Goal: Transaction & Acquisition: Purchase product/service

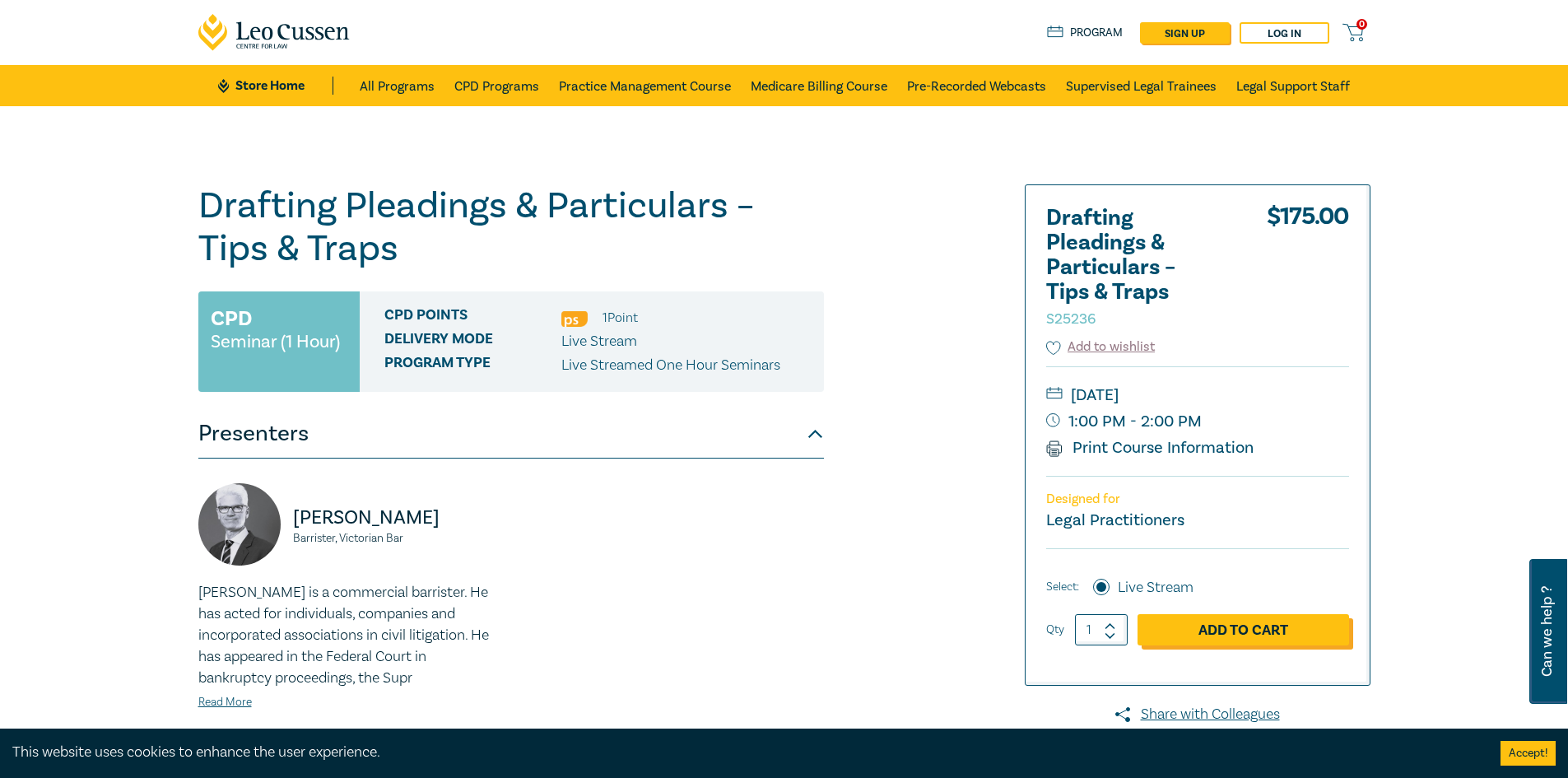
click at [1238, 627] on link "Add to Cart" at bounding box center [1244, 630] width 212 height 31
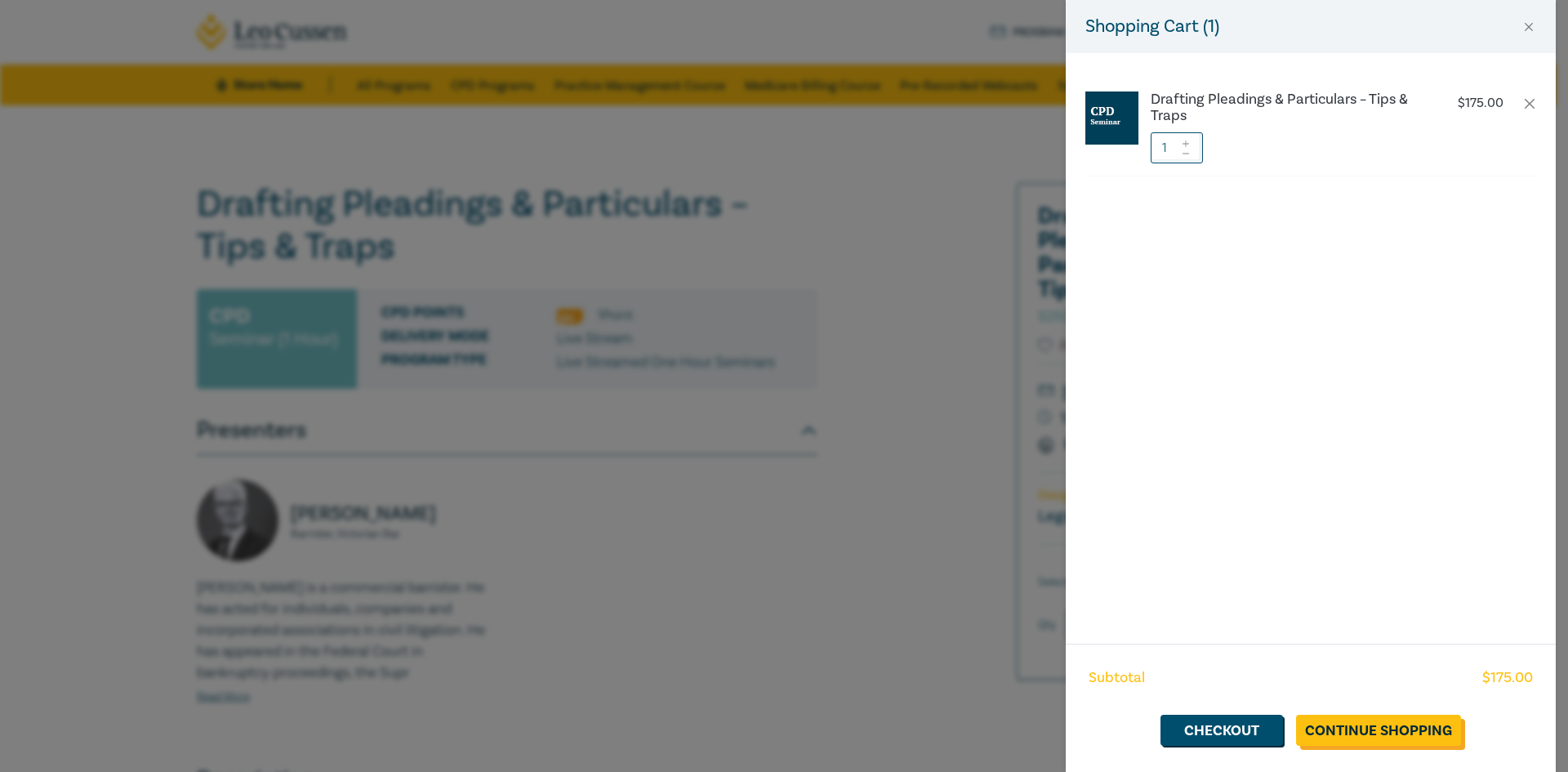
click at [1382, 730] on link "Continue Shopping" at bounding box center [1378, 730] width 165 height 31
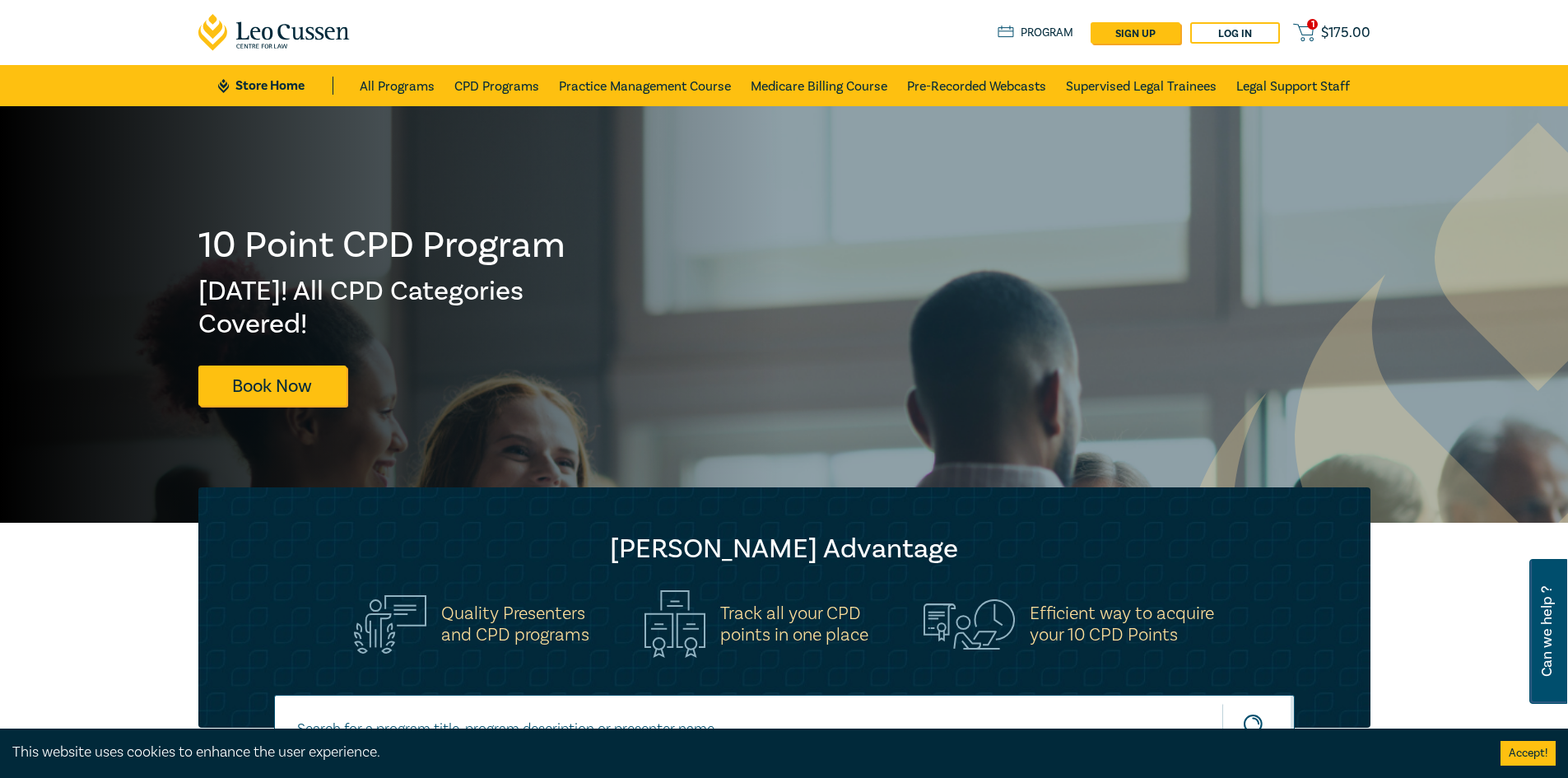
click at [1530, 753] on button "Accept!" at bounding box center [1528, 753] width 55 height 24
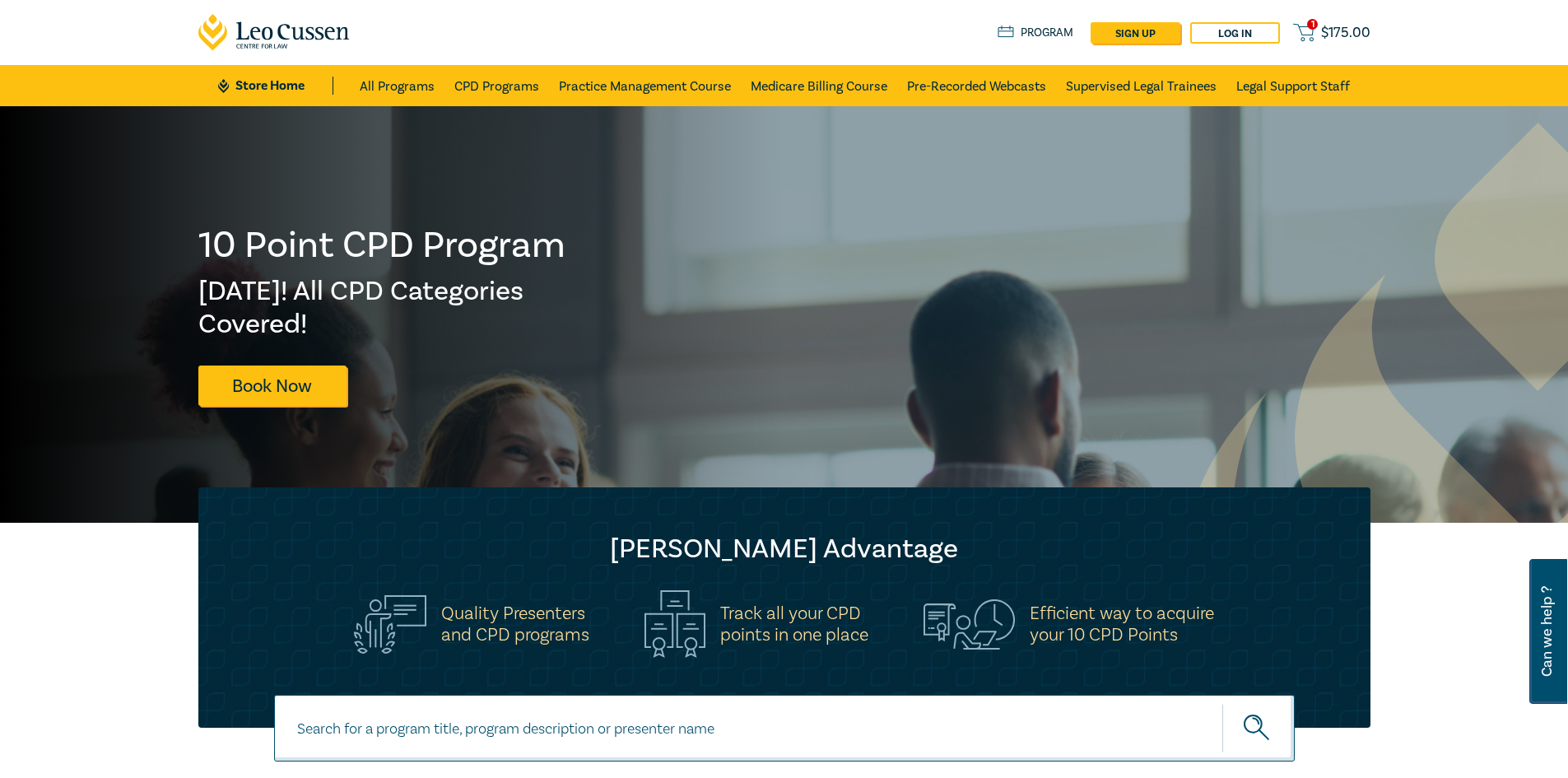
click at [1326, 40] on span "$ 175.00" at bounding box center [1345, 33] width 49 height 18
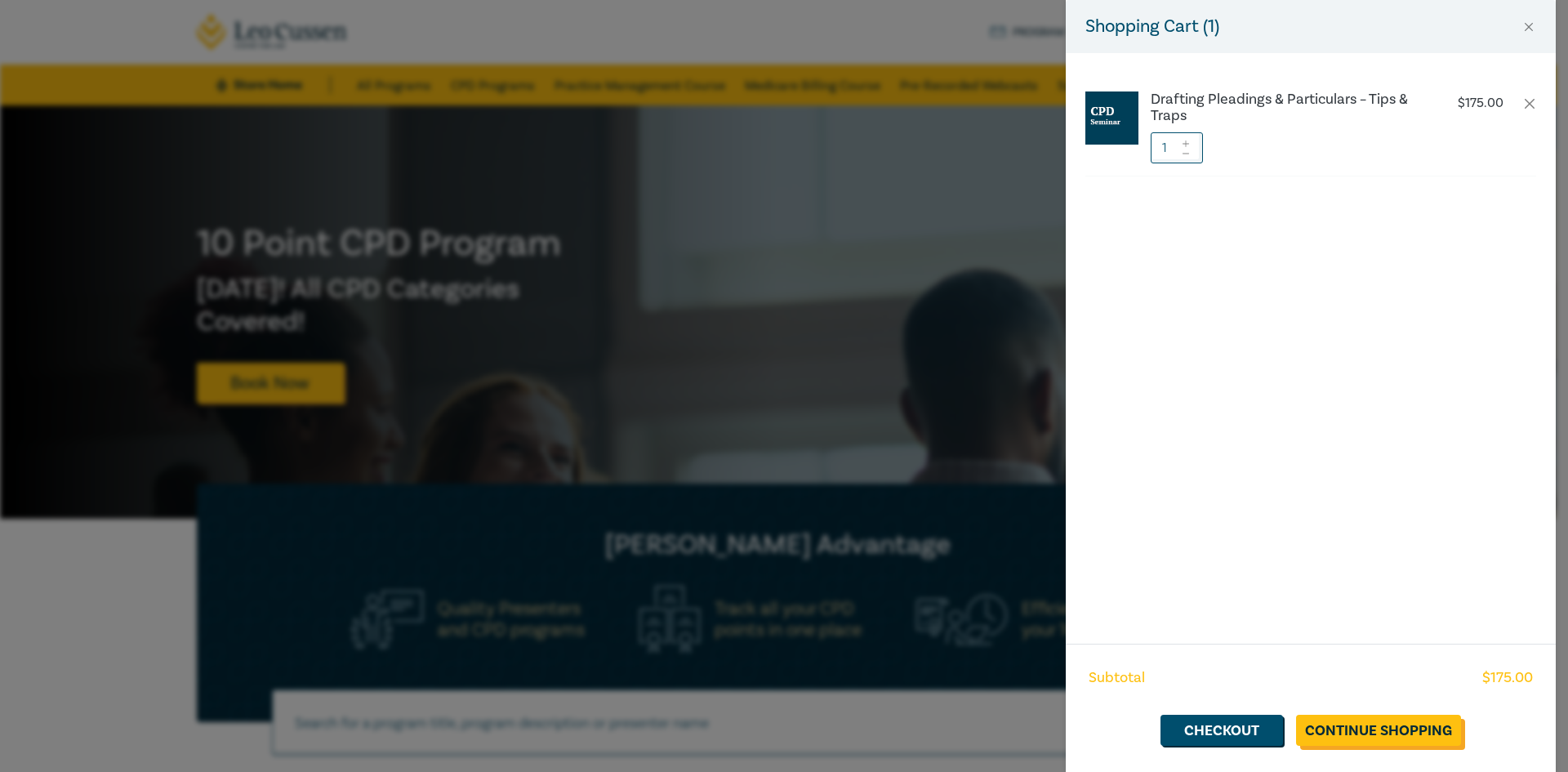
click at [1377, 727] on link "Continue Shopping" at bounding box center [1378, 730] width 165 height 31
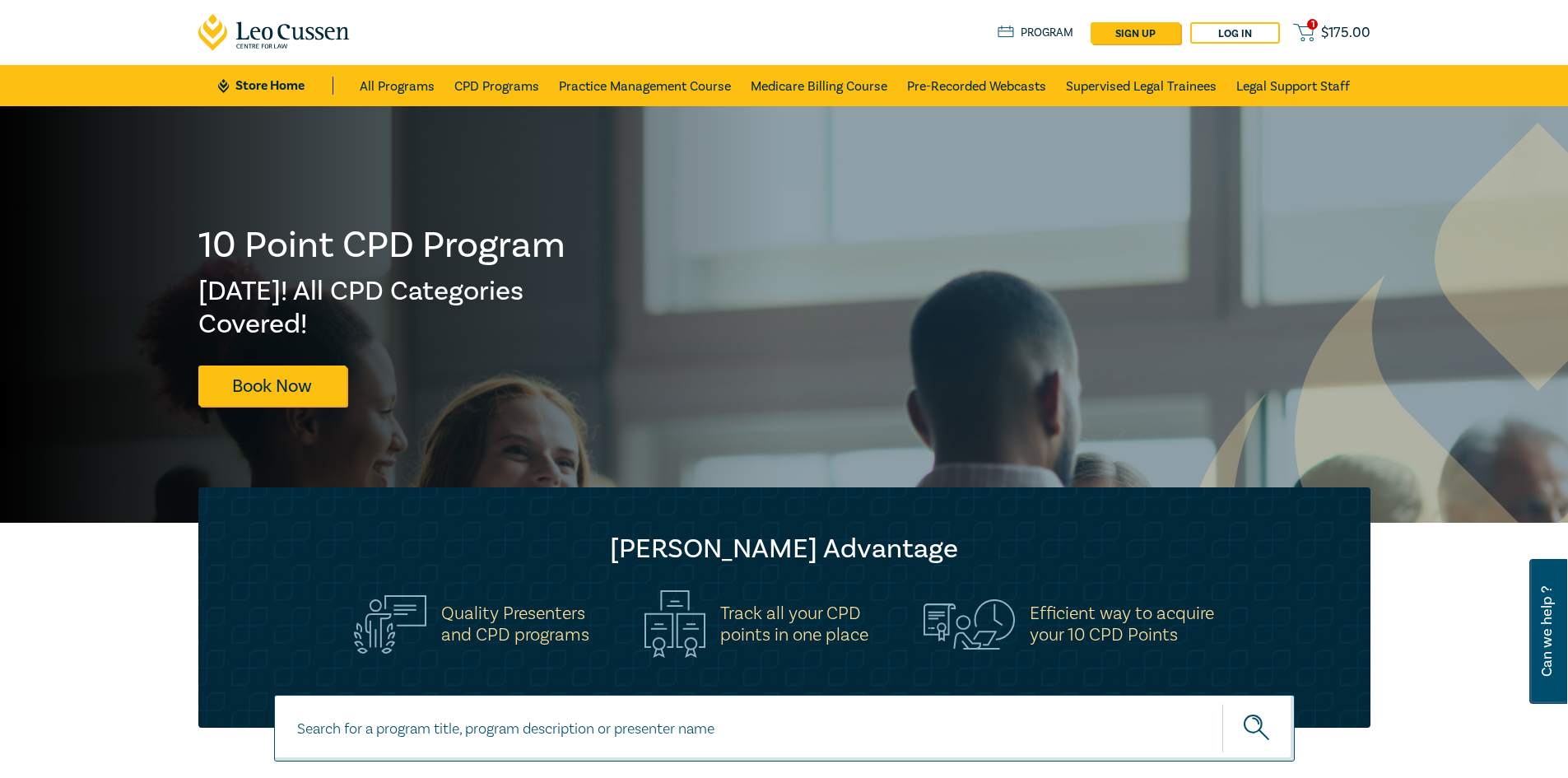
click at [1346, 36] on span "$ 175.00" at bounding box center [1345, 33] width 49 height 18
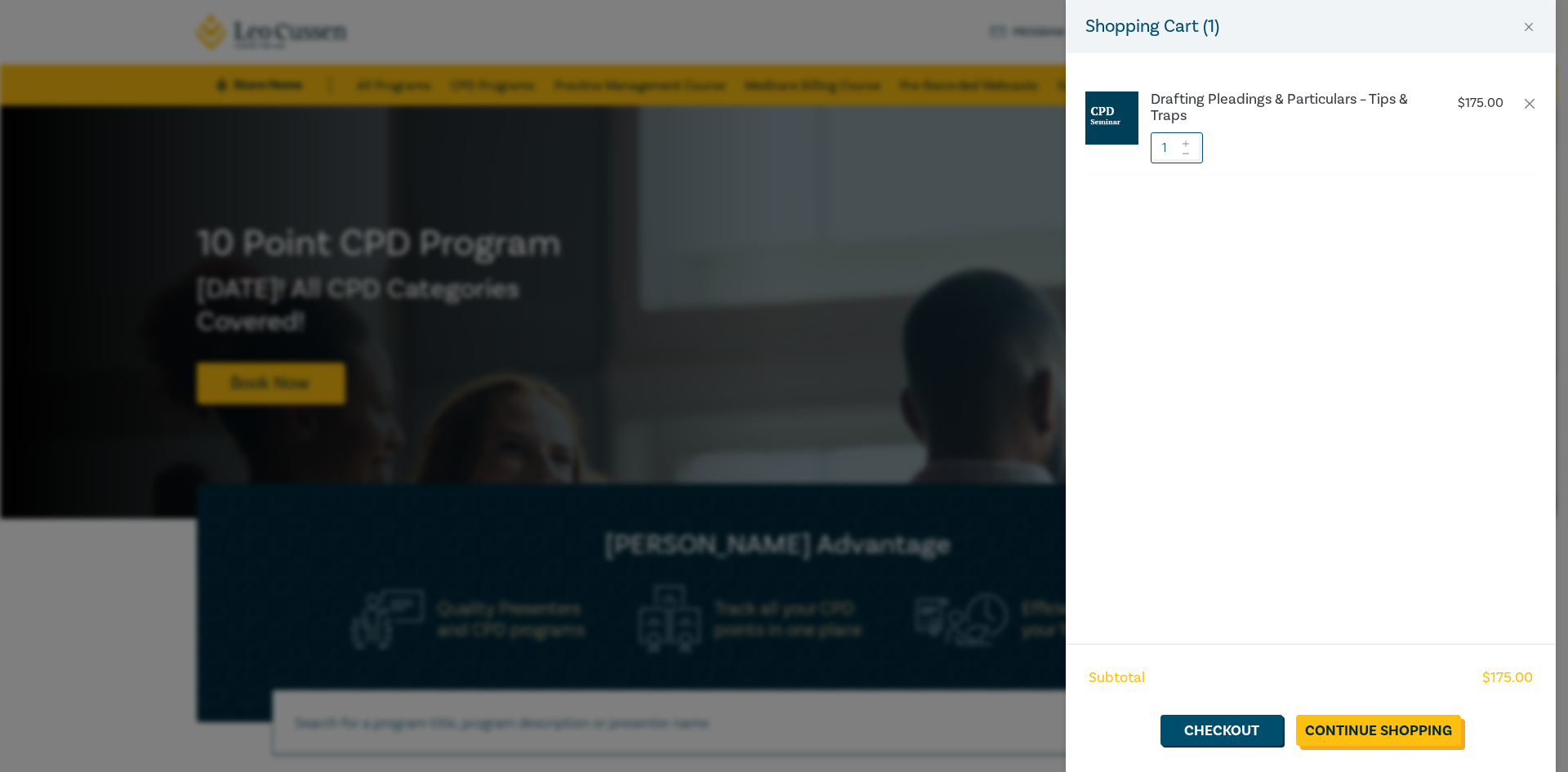
click at [1370, 730] on link "Continue Shopping" at bounding box center [1378, 730] width 165 height 31
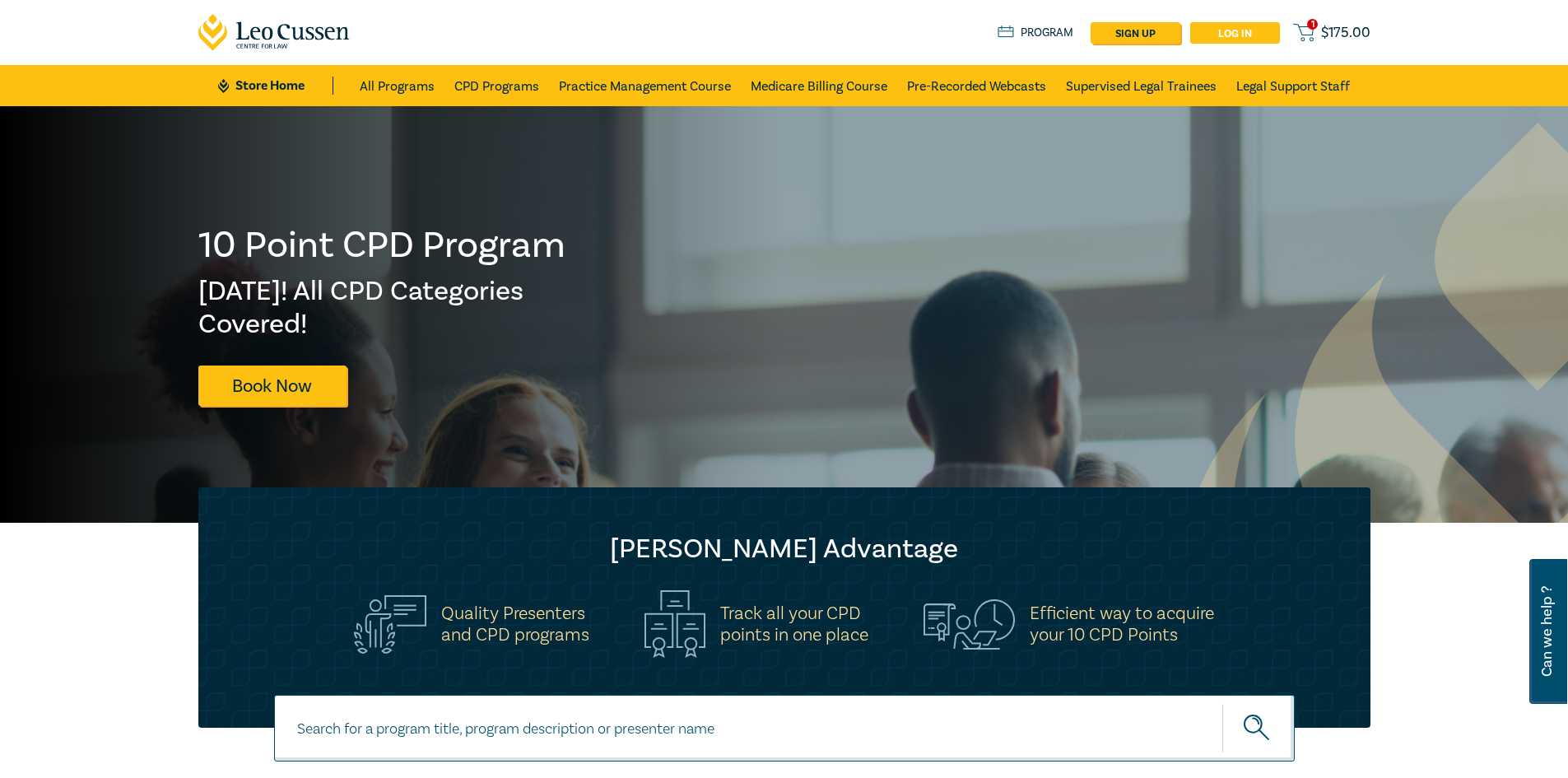
click at [1213, 34] on link "Log in" at bounding box center [1235, 33] width 90 height 22
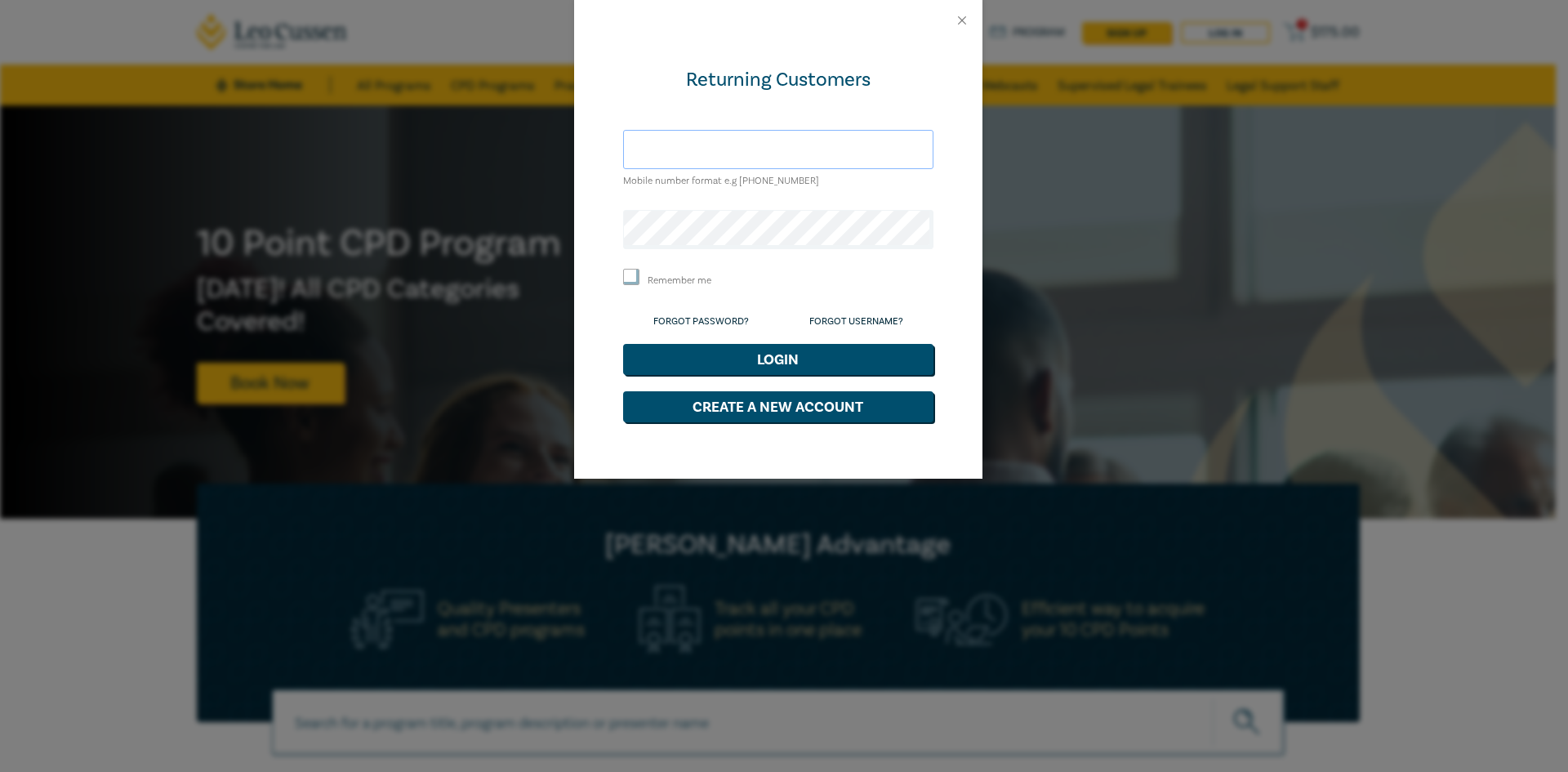
click at [715, 139] on input "text" at bounding box center [778, 150] width 310 height 39
type input "[EMAIL_ADDRESS][DOMAIN_NAME]"
click at [623, 344] on button "Login" at bounding box center [778, 359] width 310 height 31
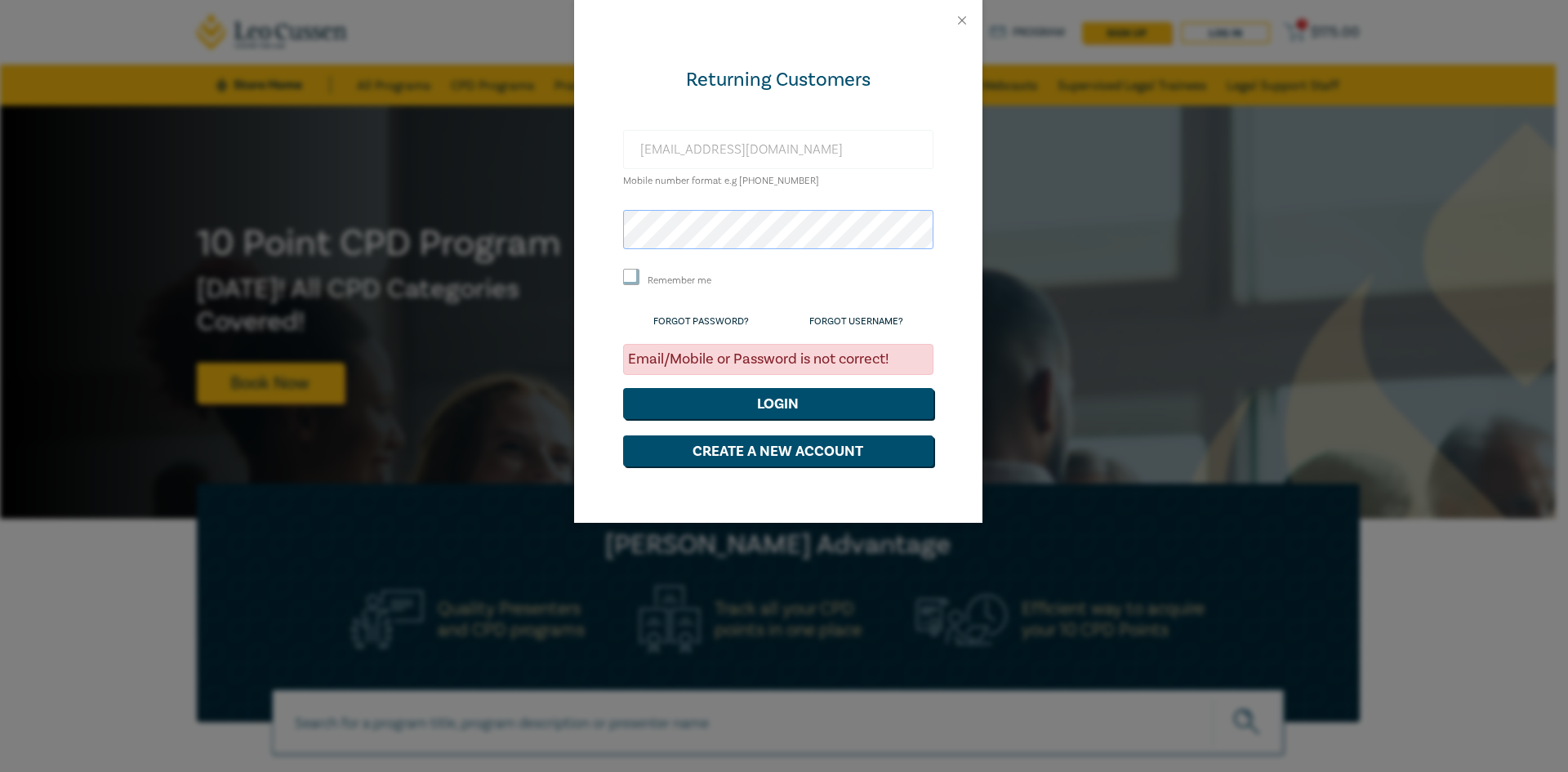
click at [623, 388] on button "Login" at bounding box center [778, 403] width 310 height 31
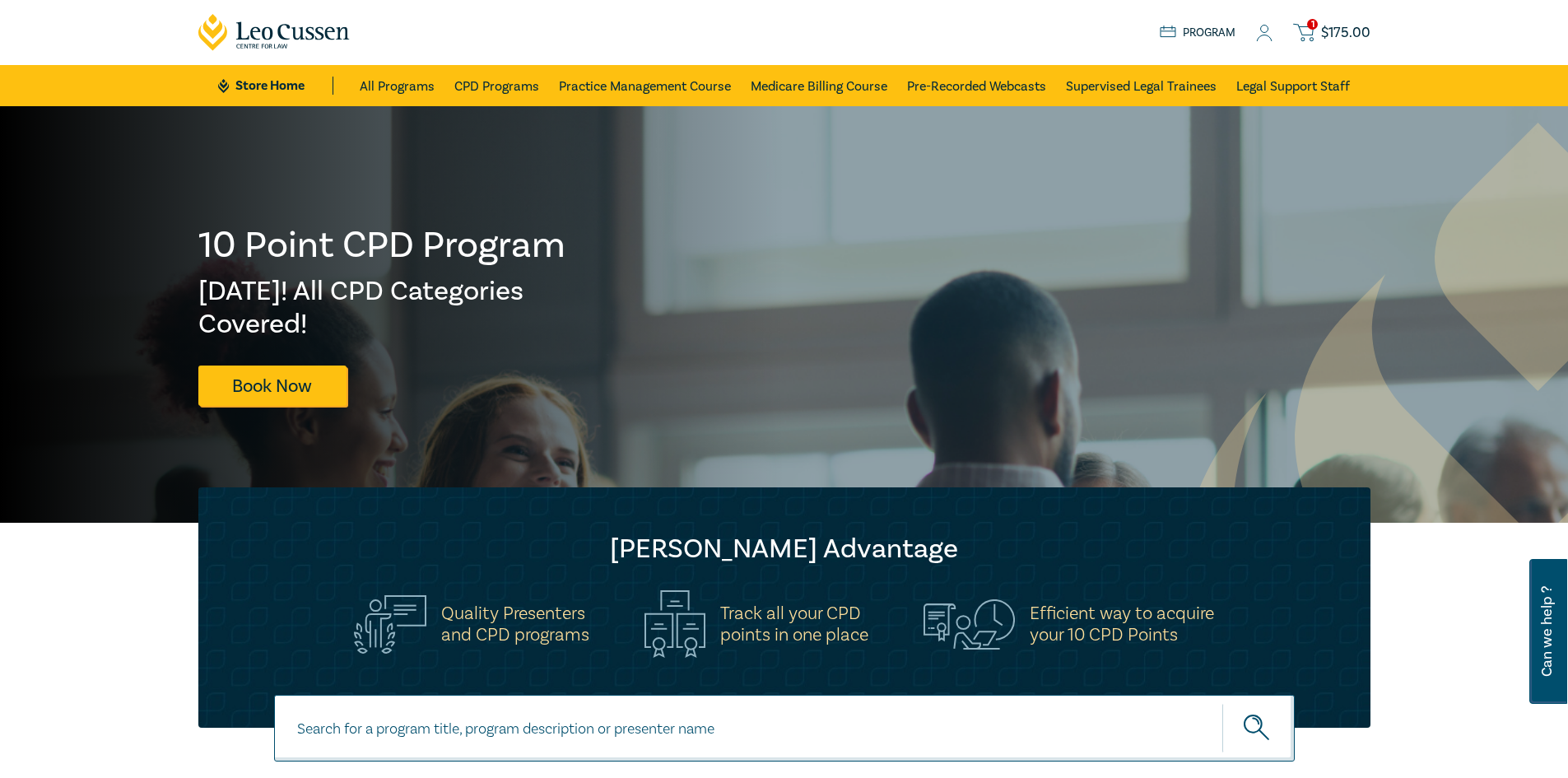
click at [1323, 32] on span "$ 175.00" at bounding box center [1345, 33] width 49 height 18
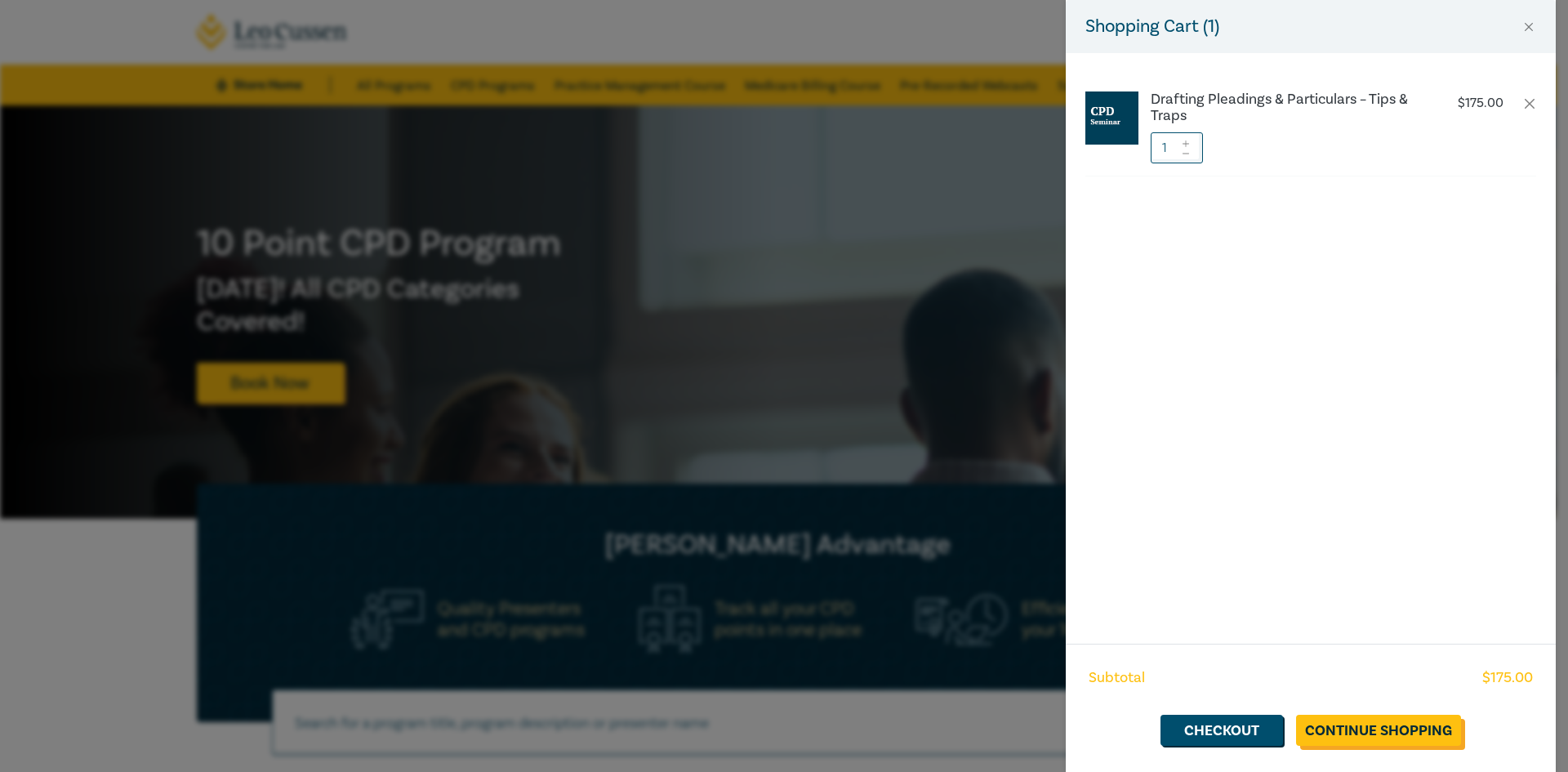
click at [1356, 733] on link "Continue Shopping" at bounding box center [1378, 730] width 165 height 31
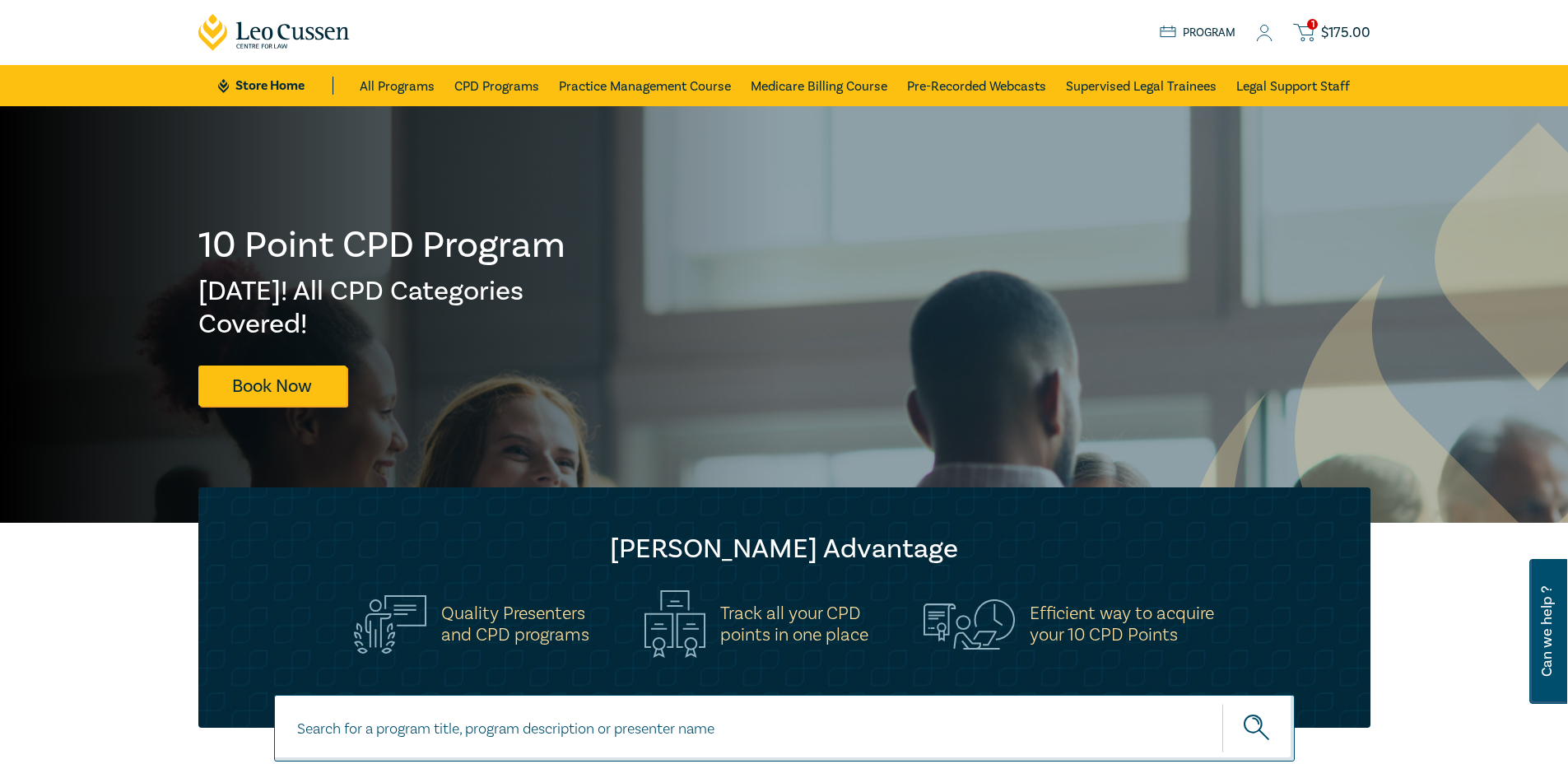
click at [1343, 27] on span "$ 175.00" at bounding box center [1345, 33] width 49 height 18
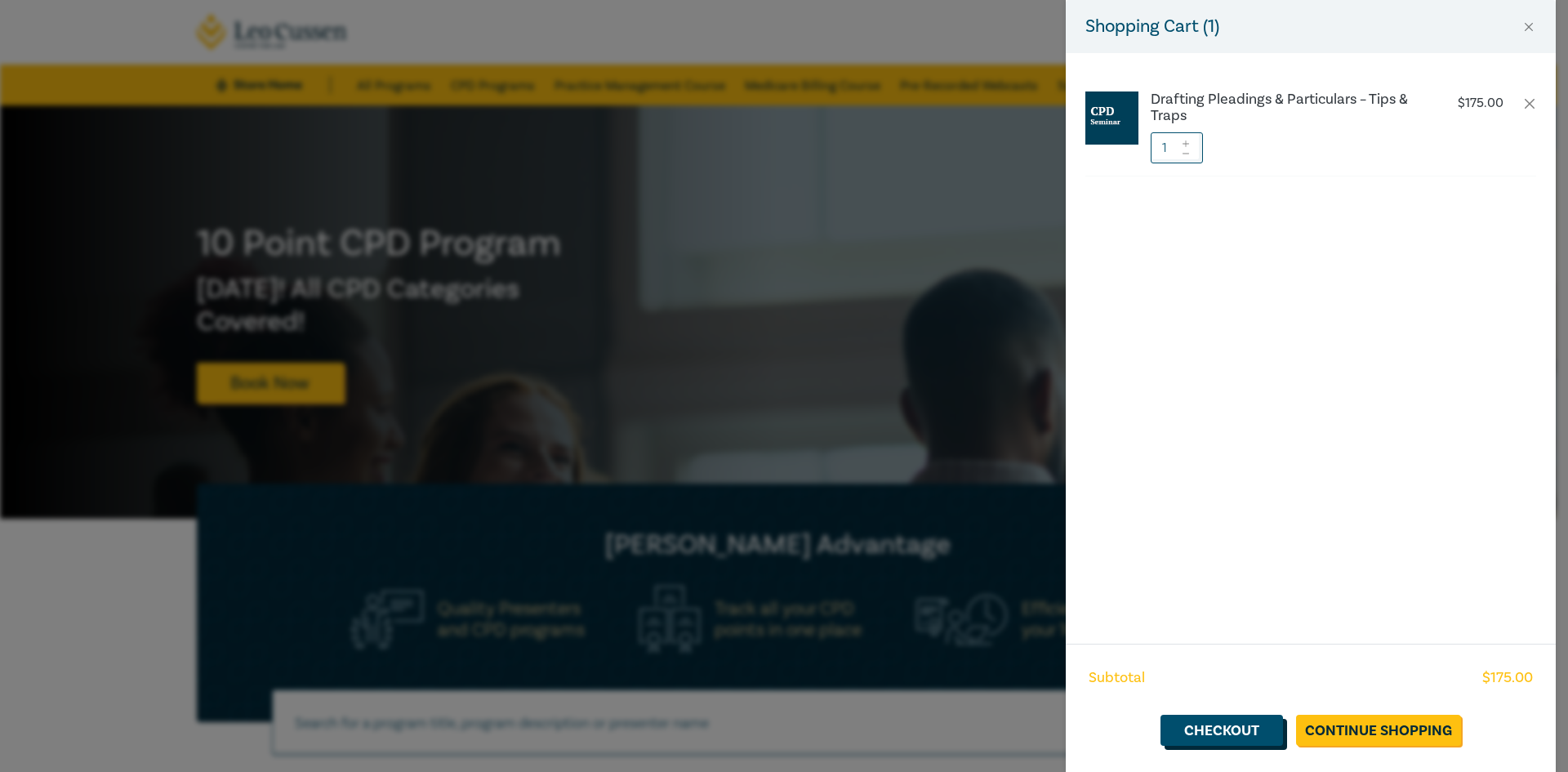
click at [1218, 727] on link "Checkout" at bounding box center [1221, 730] width 122 height 31
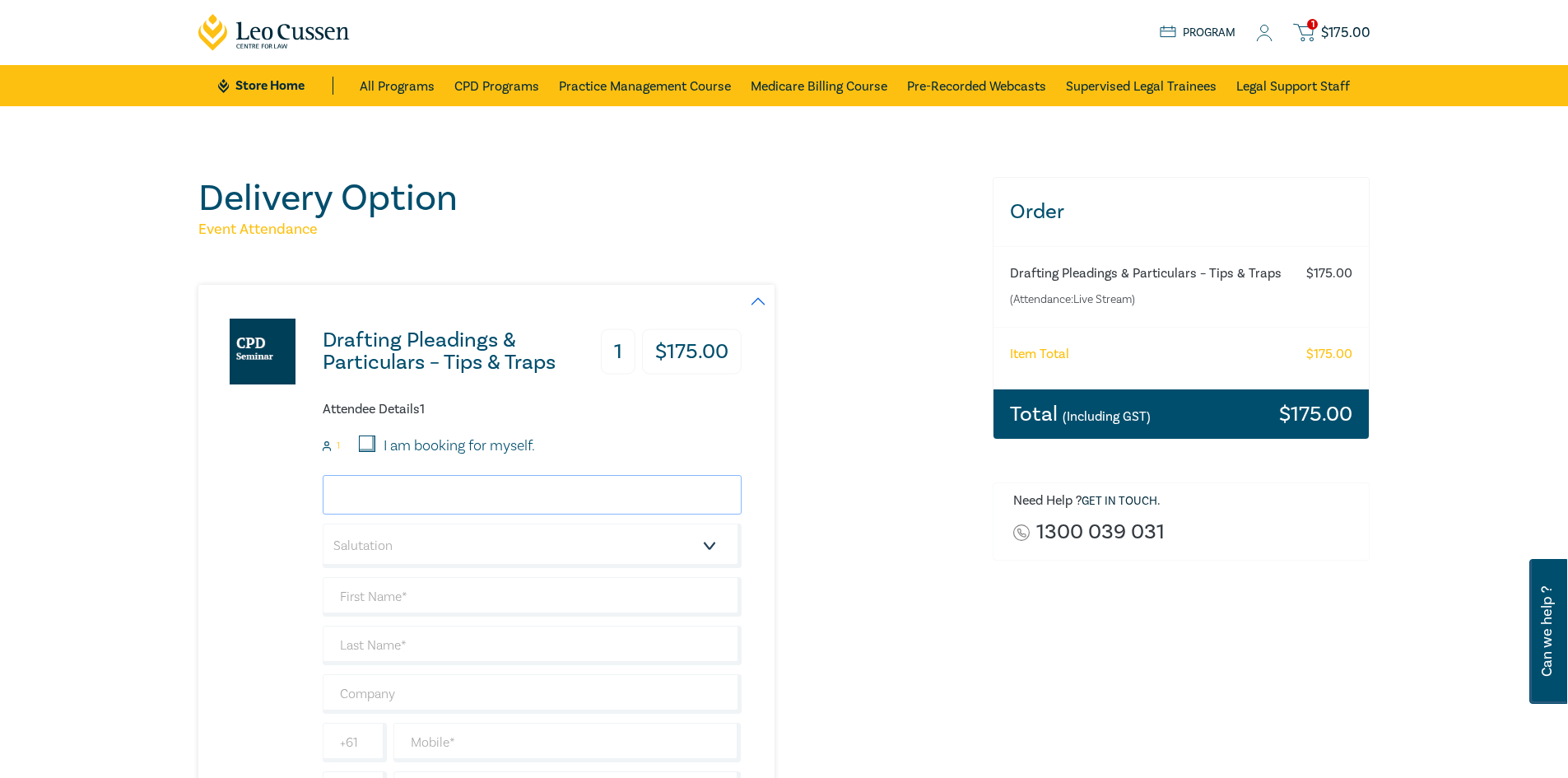
click at [524, 496] on input "email" at bounding box center [532, 495] width 419 height 40
click at [445, 436] on label "I am booking for myself." at bounding box center [459, 446] width 152 height 22
click at [375, 436] on input "I am booking for myself." at bounding box center [367, 444] width 16 height 16
checkbox input "true"
type input "[EMAIL_ADDRESS][DOMAIN_NAME]"
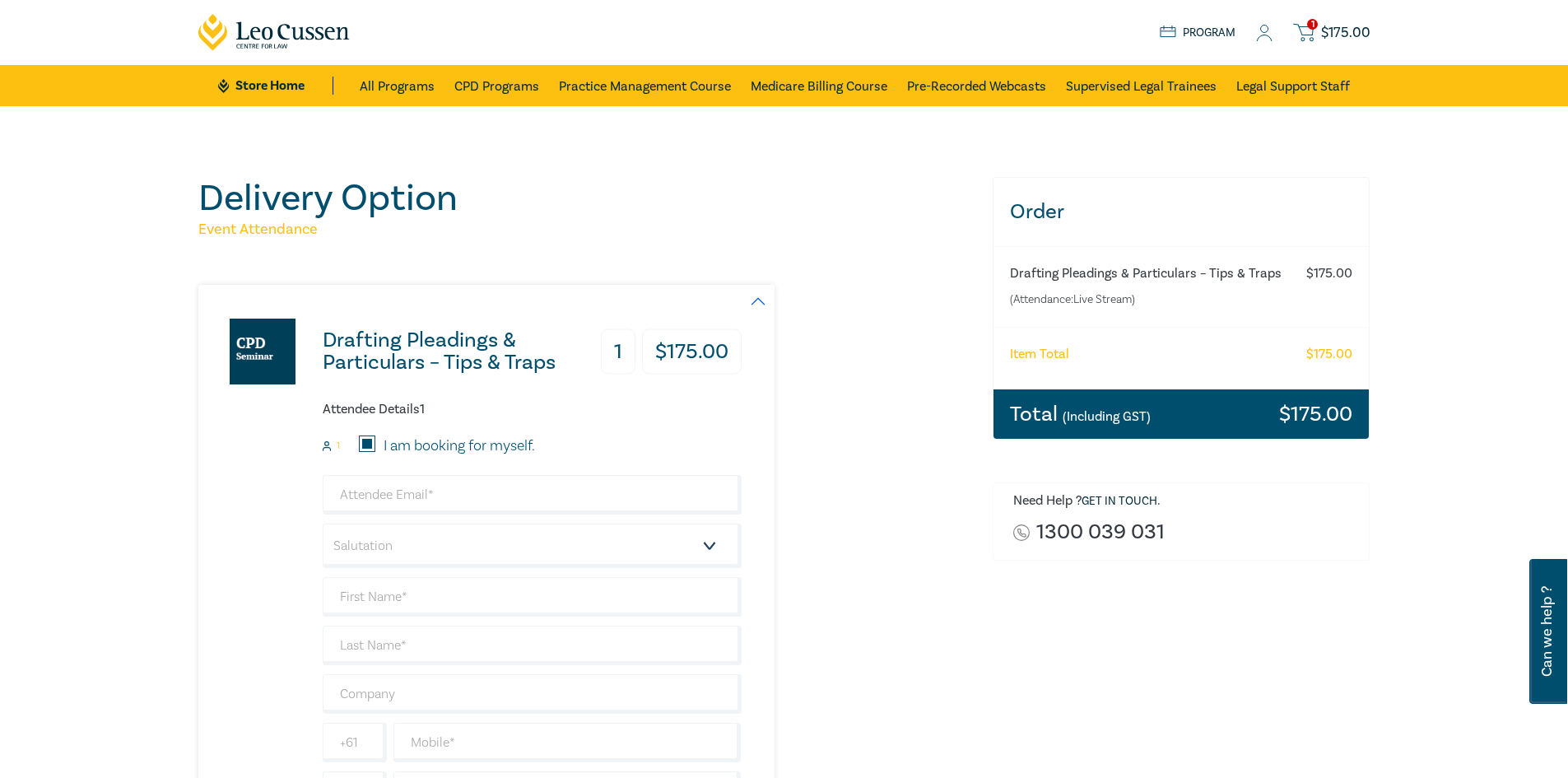
type input "Mehmood"
type input "[PERSON_NAME]"
type input "422334105"
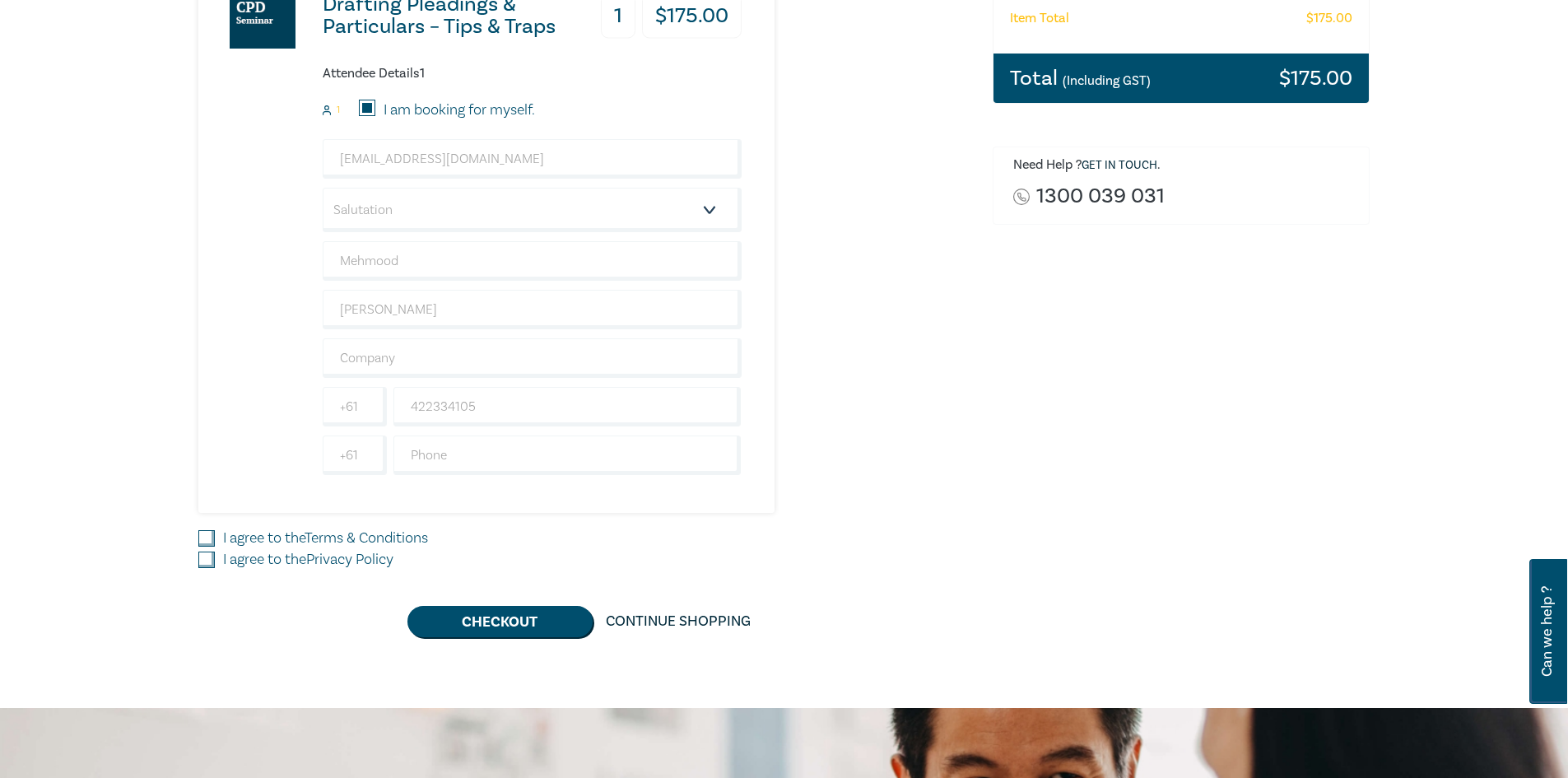
scroll to position [411, 0]
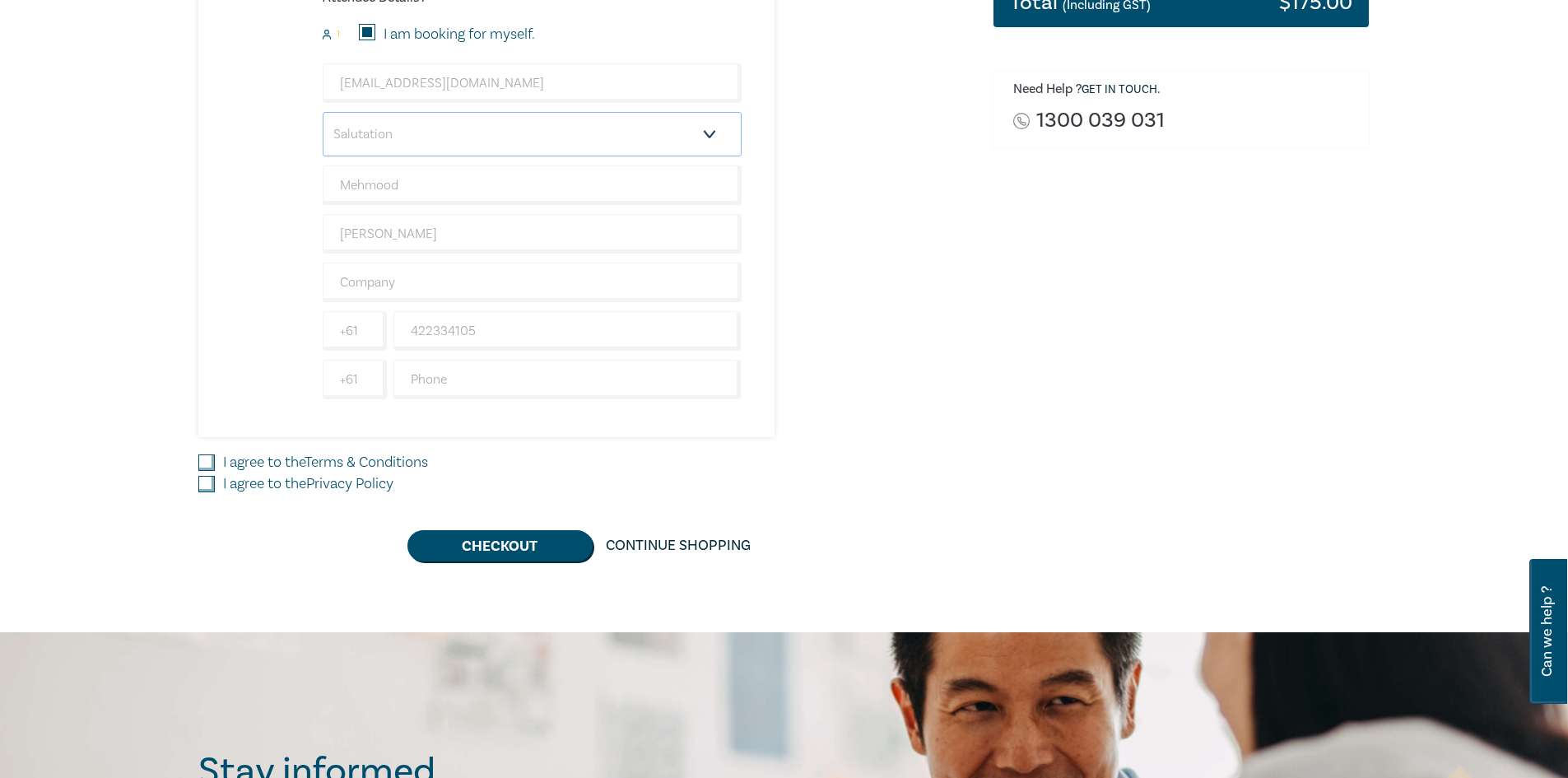
click at [709, 126] on select "Salutation Mr. Mrs. Ms. Miss Dr. Prof. Other" at bounding box center [532, 134] width 419 height 44
select select "Dr."
click at [322, 112] on select "Salutation Mr. Mrs. Ms. Miss Dr. Prof. Other" at bounding box center [532, 134] width 419 height 44
click at [336, 450] on div "Drafting Pleadings & Particulars – Tips & Traps 1 $ 175.00 Attendee Details 1 1…" at bounding box center [586, 217] width 774 height 688
click at [208, 463] on input "I agree to the Terms & Conditions" at bounding box center [207, 463] width 16 height 16
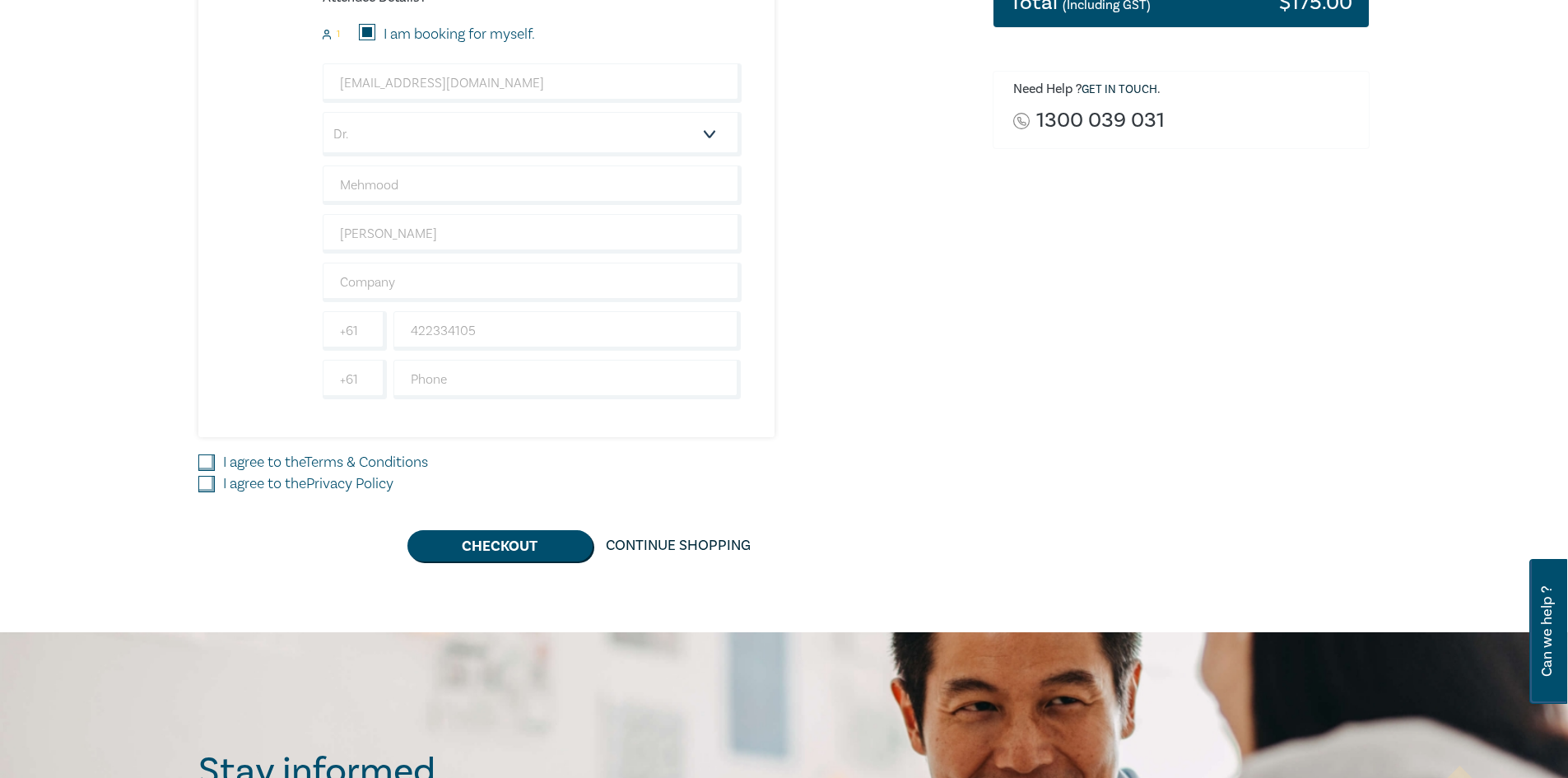
checkbox input "true"
click at [207, 482] on input "I agree to the Privacy Policy" at bounding box center [207, 484] width 16 height 16
checkbox input "true"
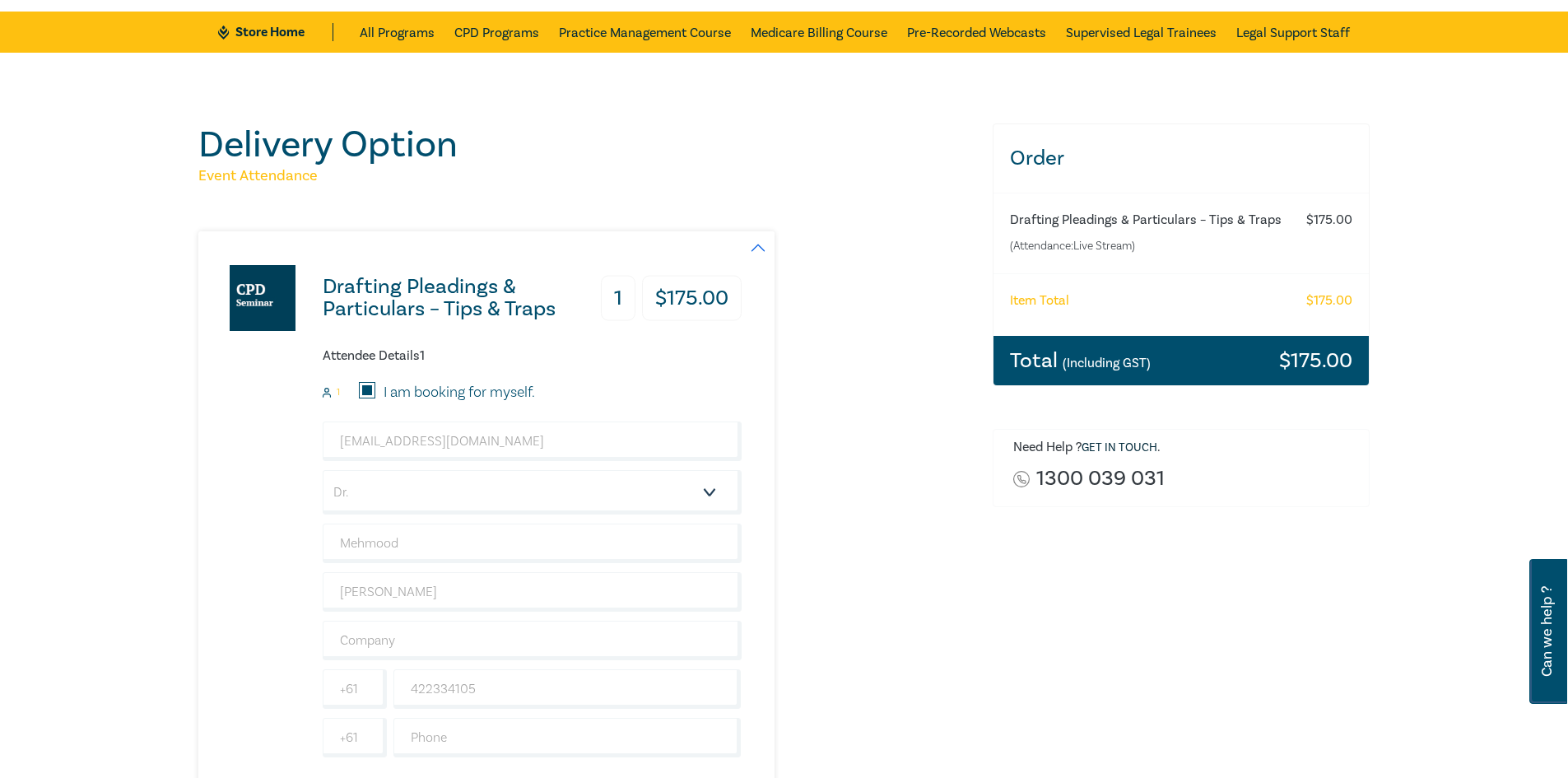
scroll to position [330, 0]
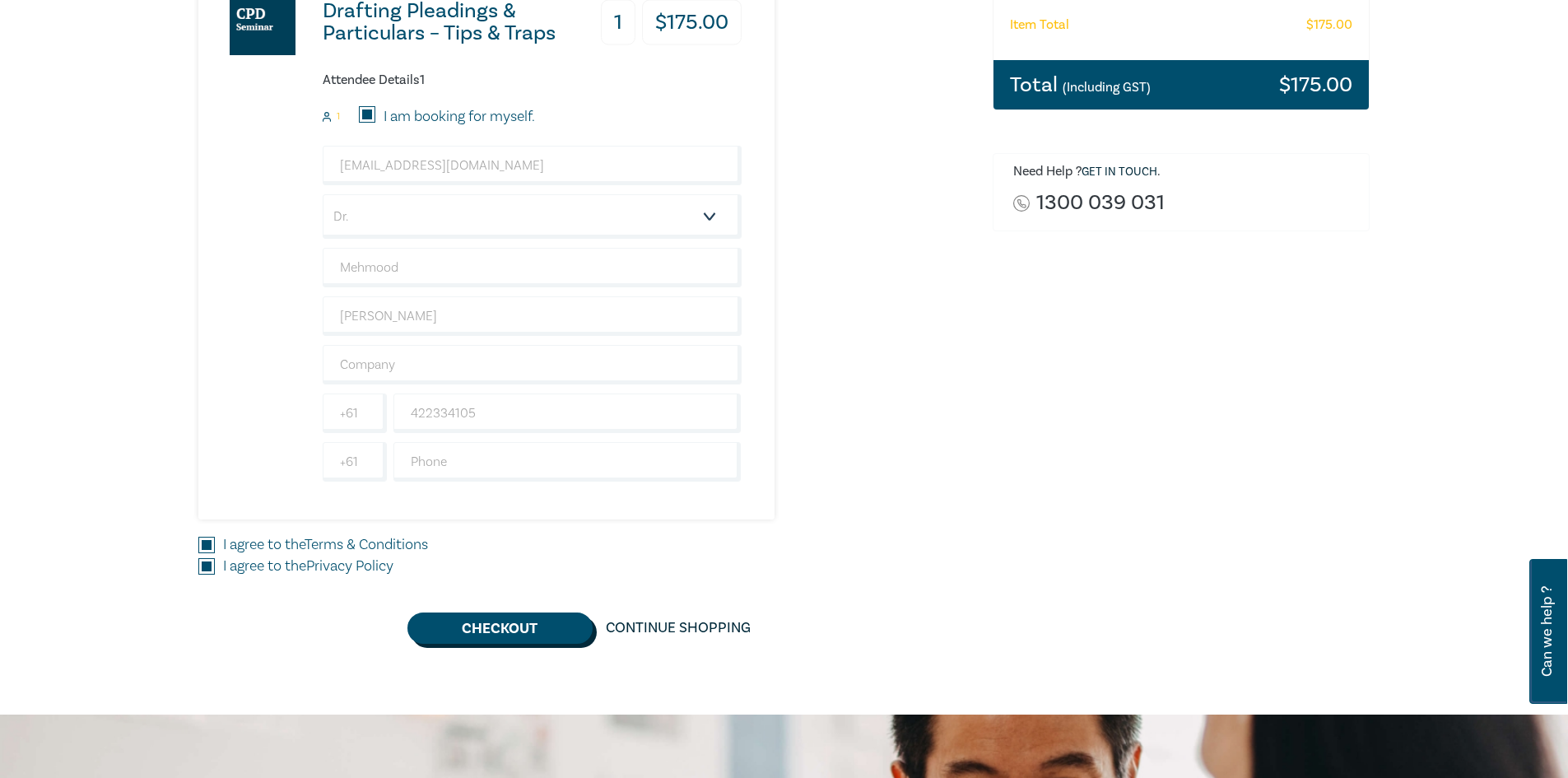
click at [496, 620] on button "Checkout" at bounding box center [500, 628] width 185 height 31
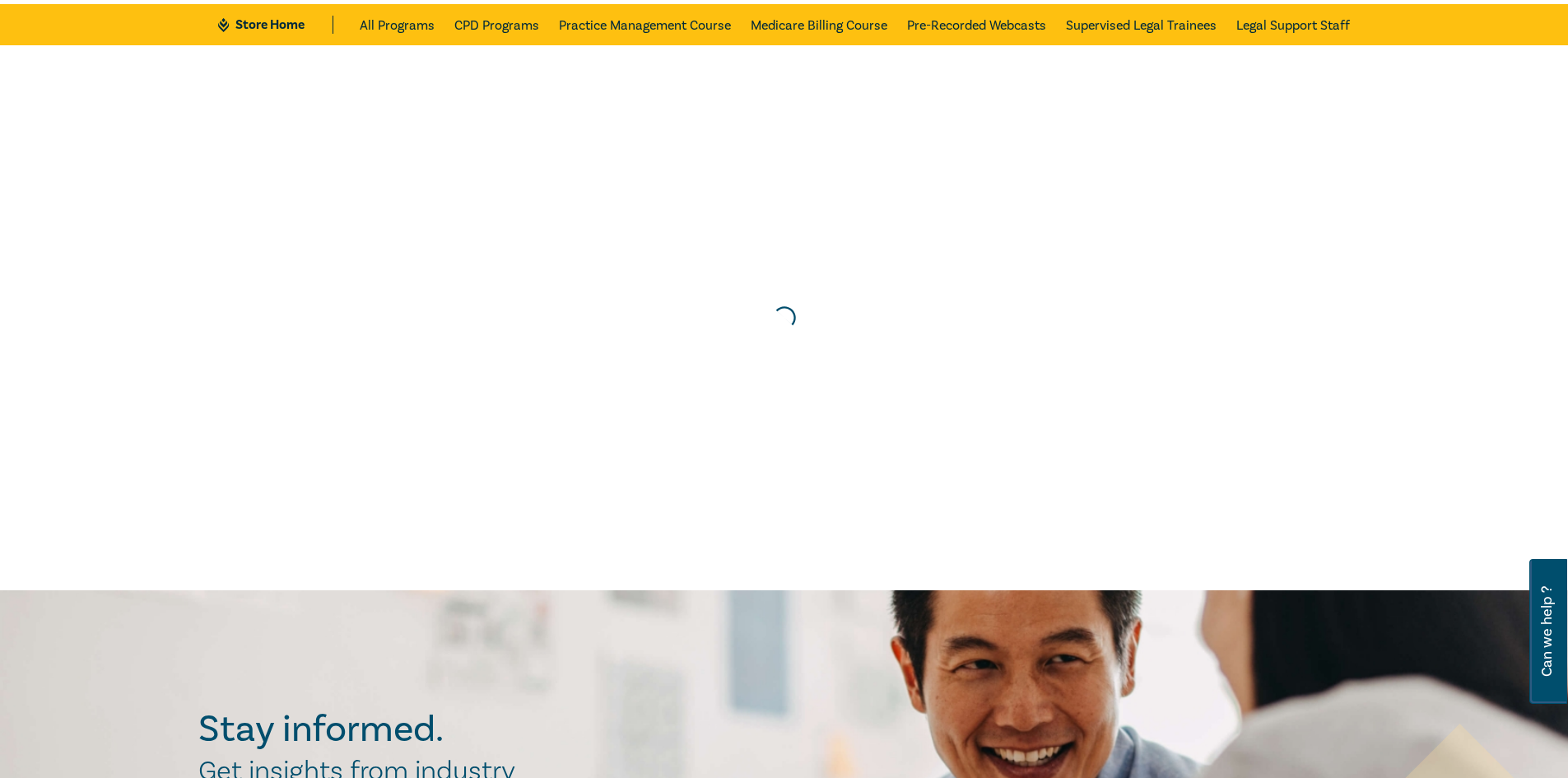
scroll to position [0, 0]
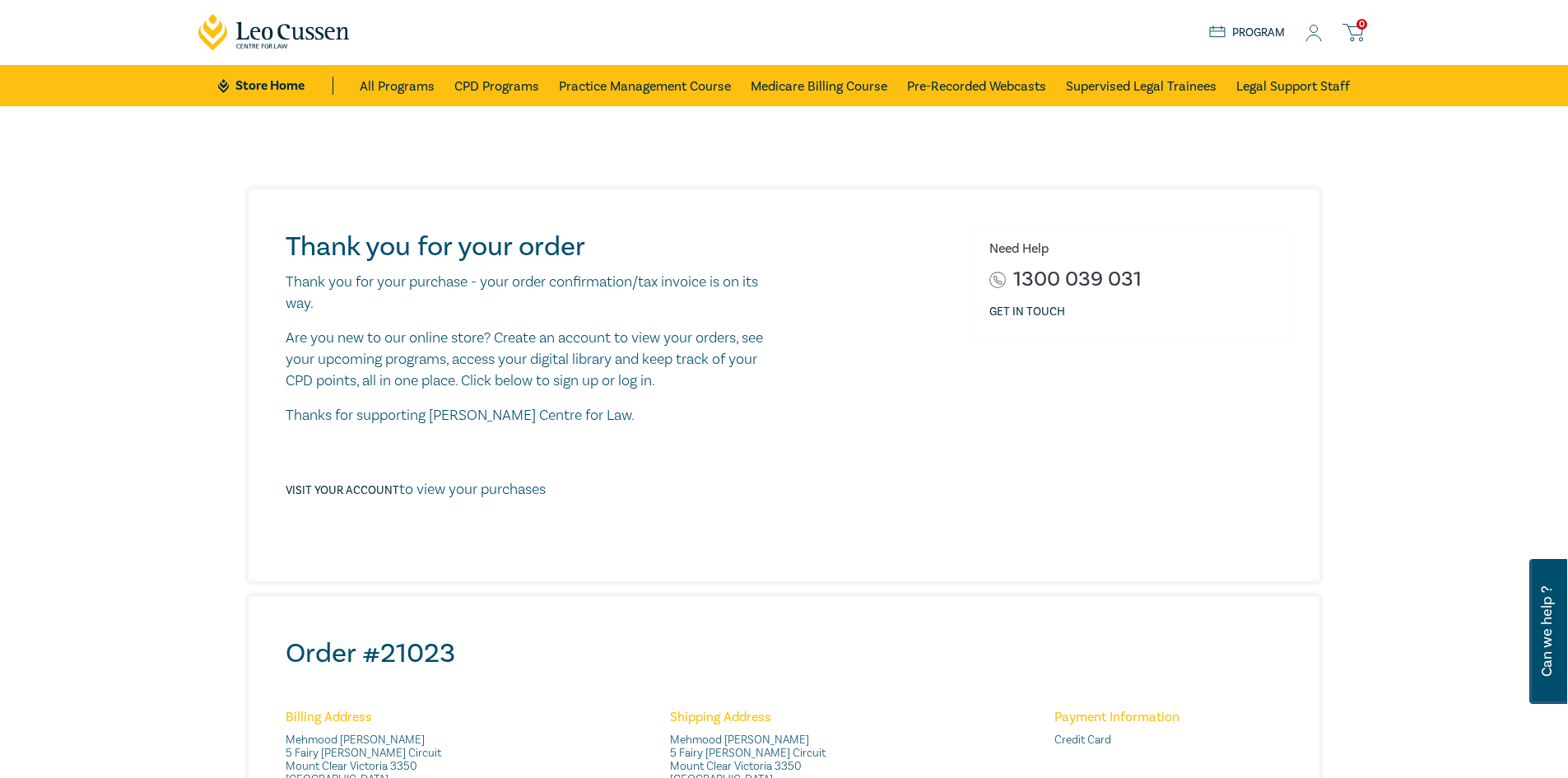
click at [291, 80] on link "Store Home" at bounding box center [275, 85] width 114 height 18
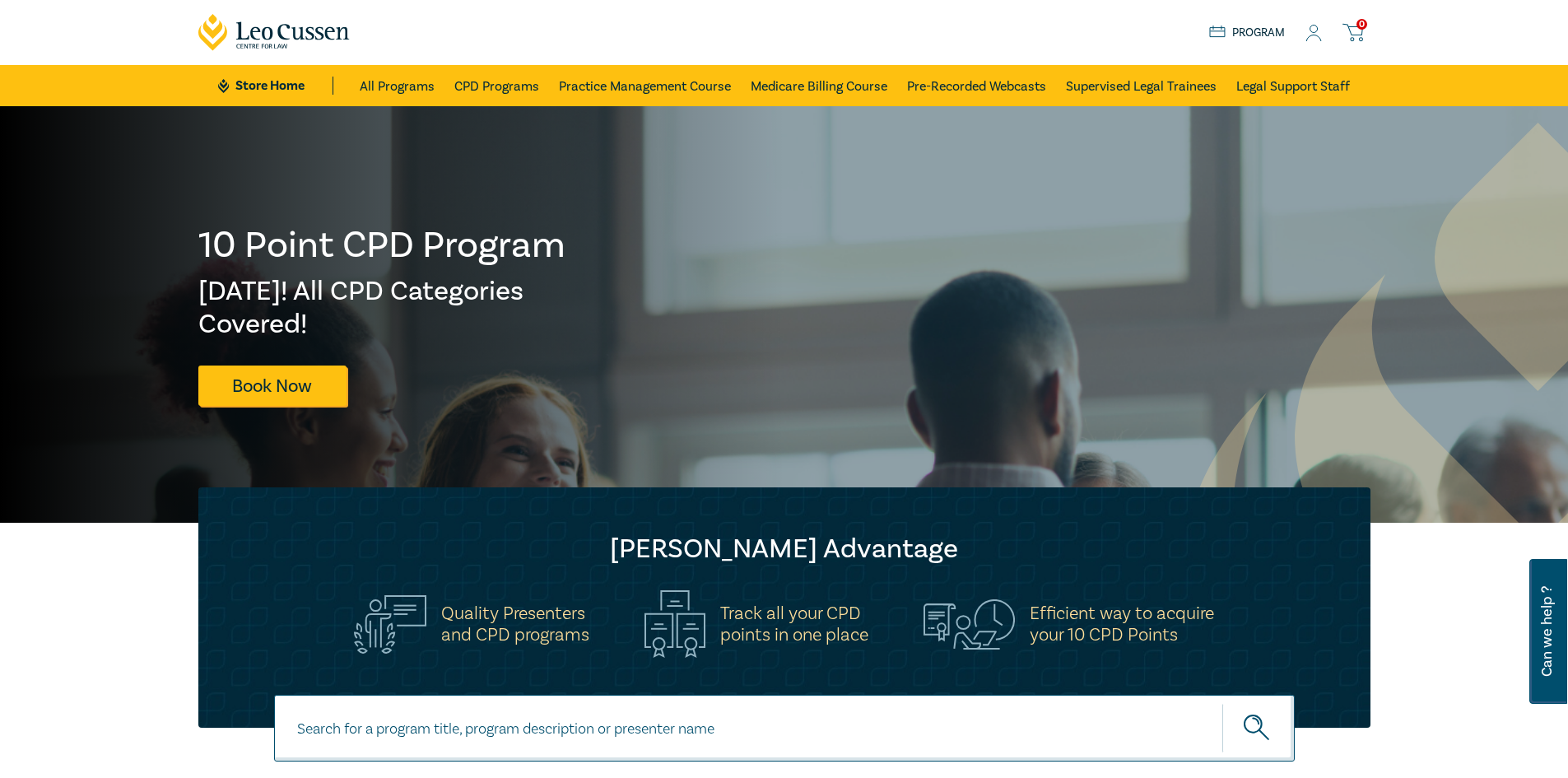
click at [1352, 33] on icon at bounding box center [1352, 32] width 21 height 21
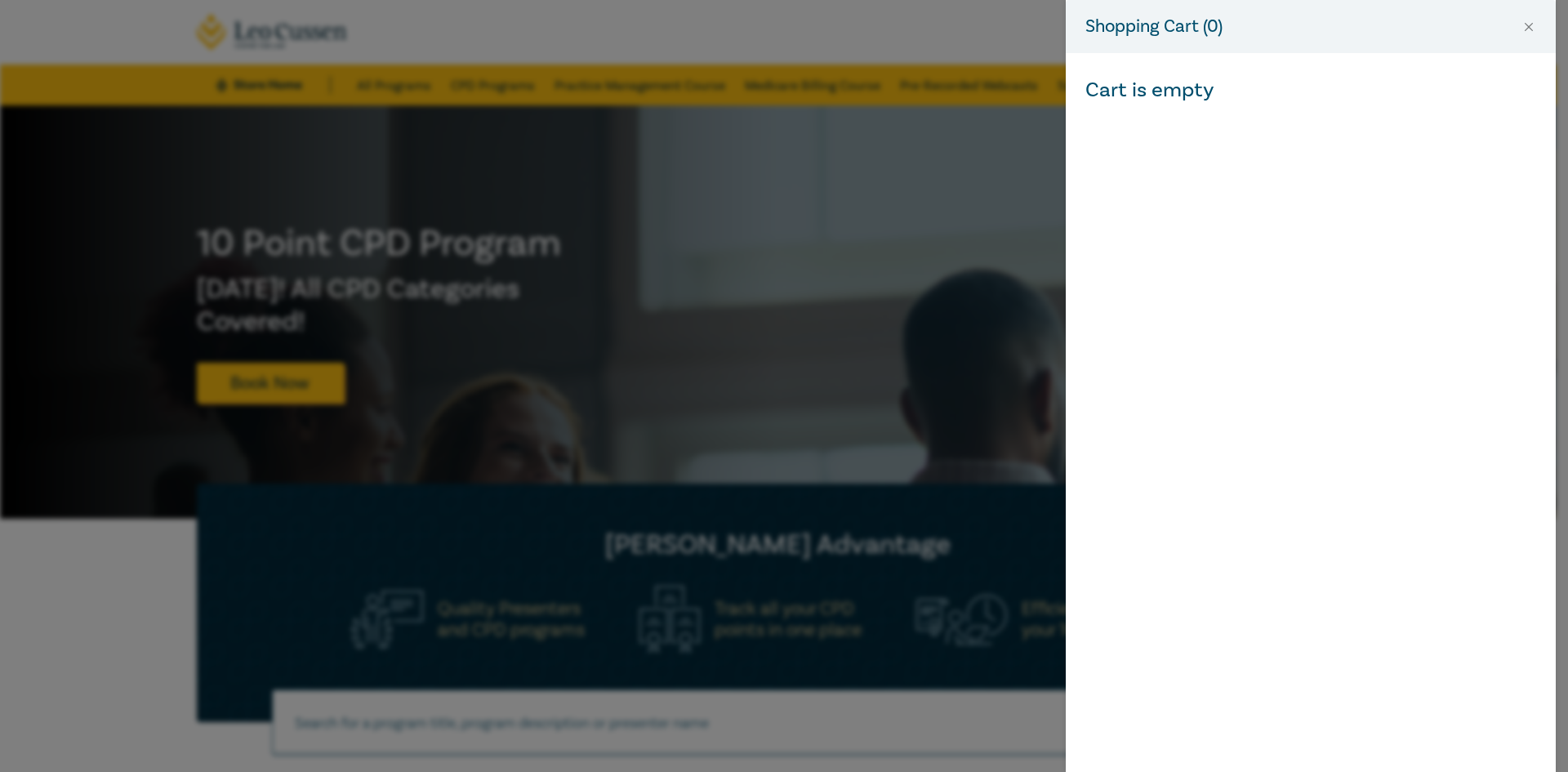
click at [74, 215] on div "Shopping Cart ( 0 ) Cart is empty" at bounding box center [784, 386] width 1568 height 772
